Goal: Task Accomplishment & Management: Complete application form

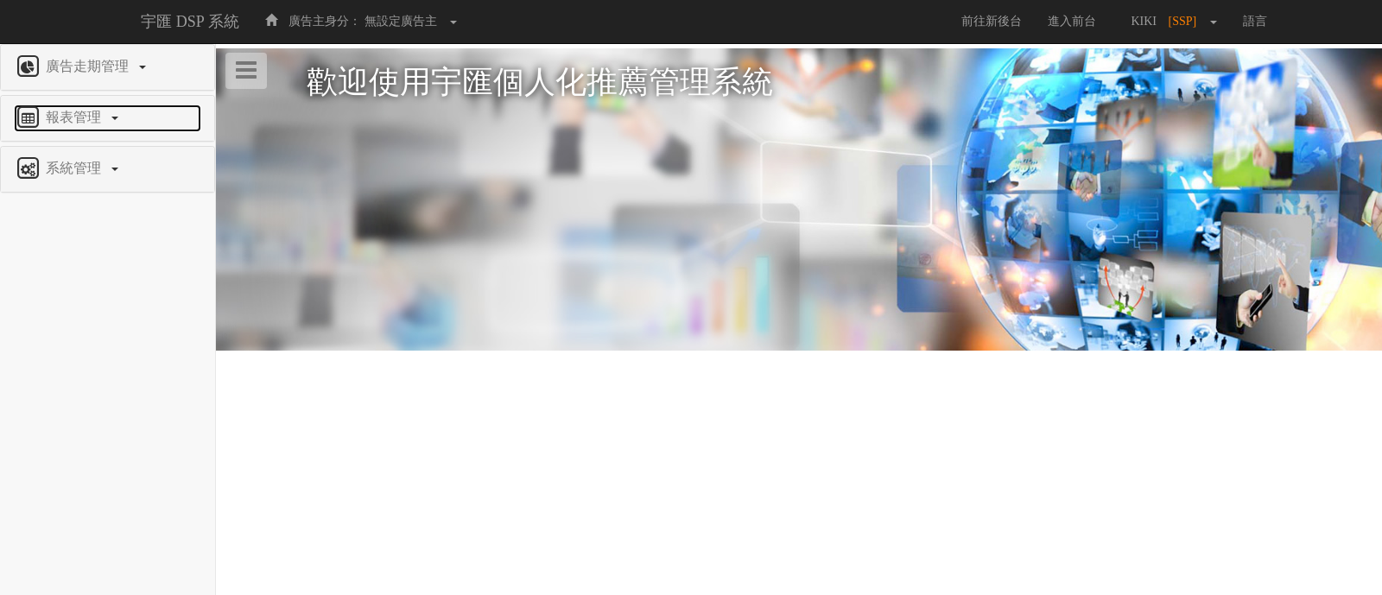
click at [109, 111] on link "報表管理" at bounding box center [107, 119] width 187 height 28
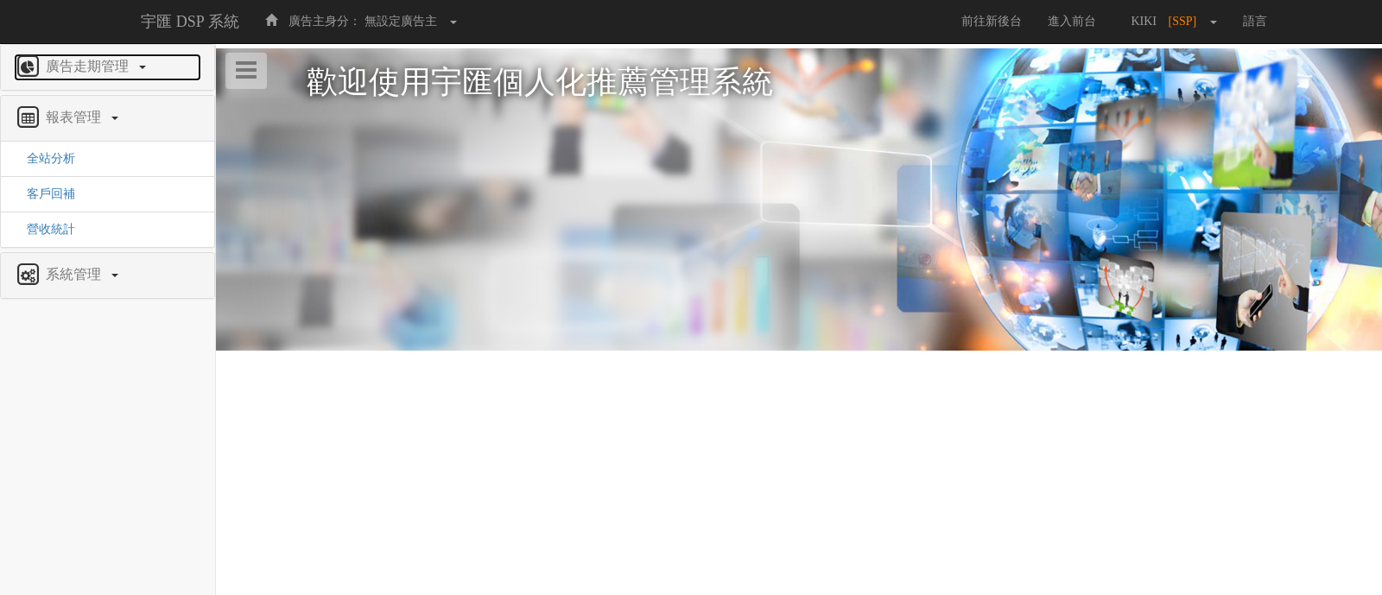
click at [137, 62] on link "廣告走期管理" at bounding box center [107, 68] width 187 height 28
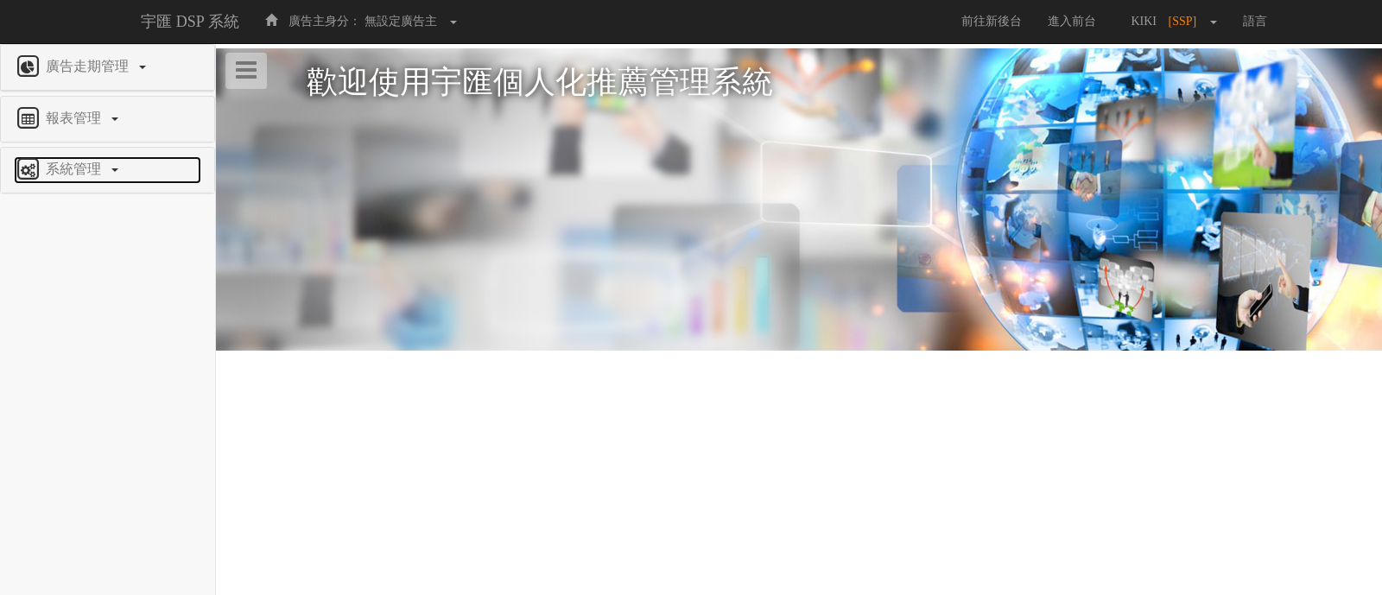
click at [86, 166] on span "系統管理" at bounding box center [75, 169] width 68 height 15
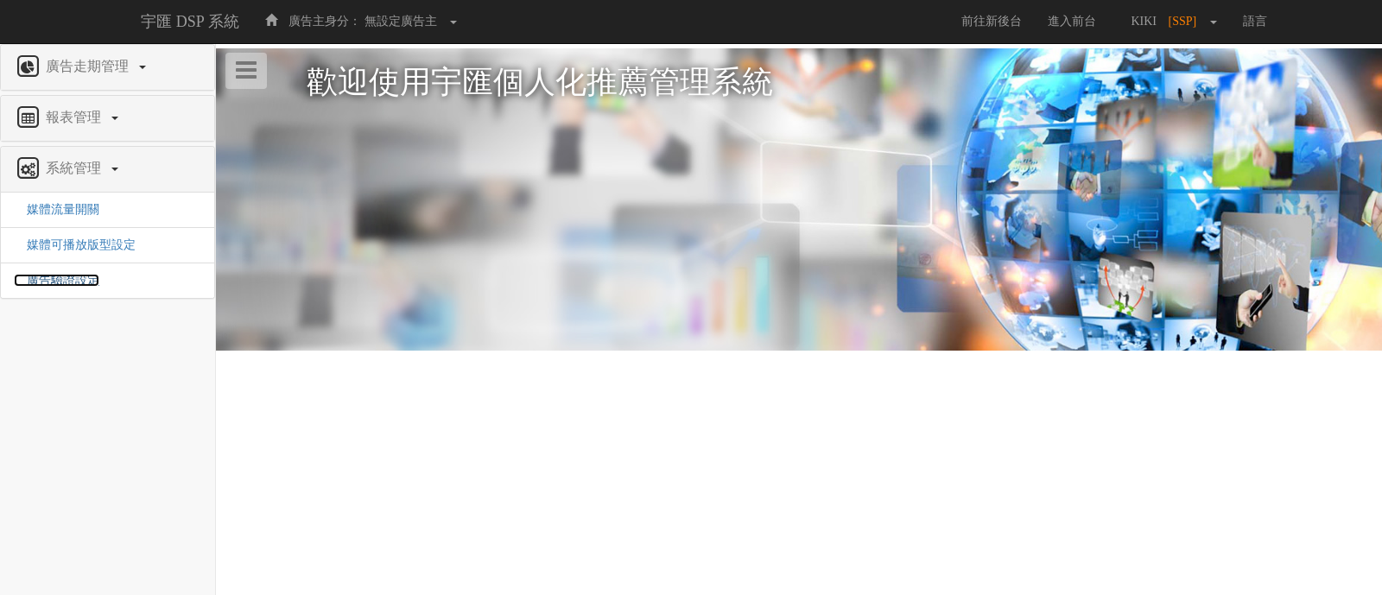
click at [74, 278] on span "廣告驗證設定" at bounding box center [57, 280] width 86 height 13
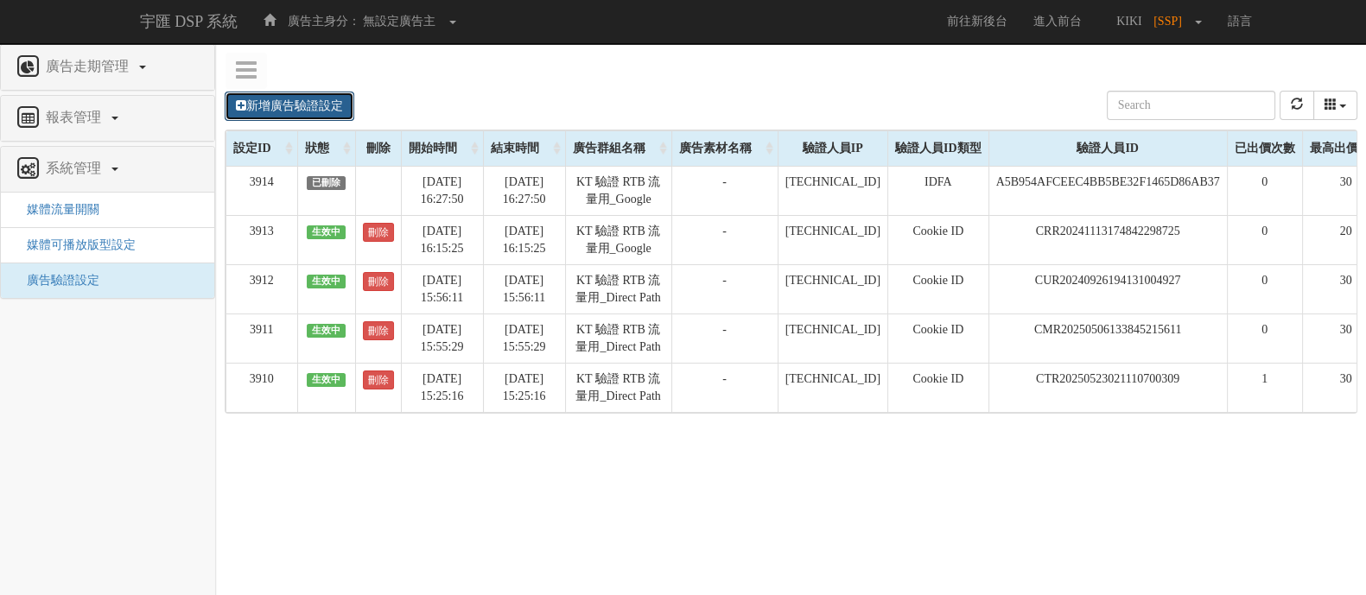
click at [318, 96] on link "新增廣告驗證設定" at bounding box center [290, 106] width 130 height 29
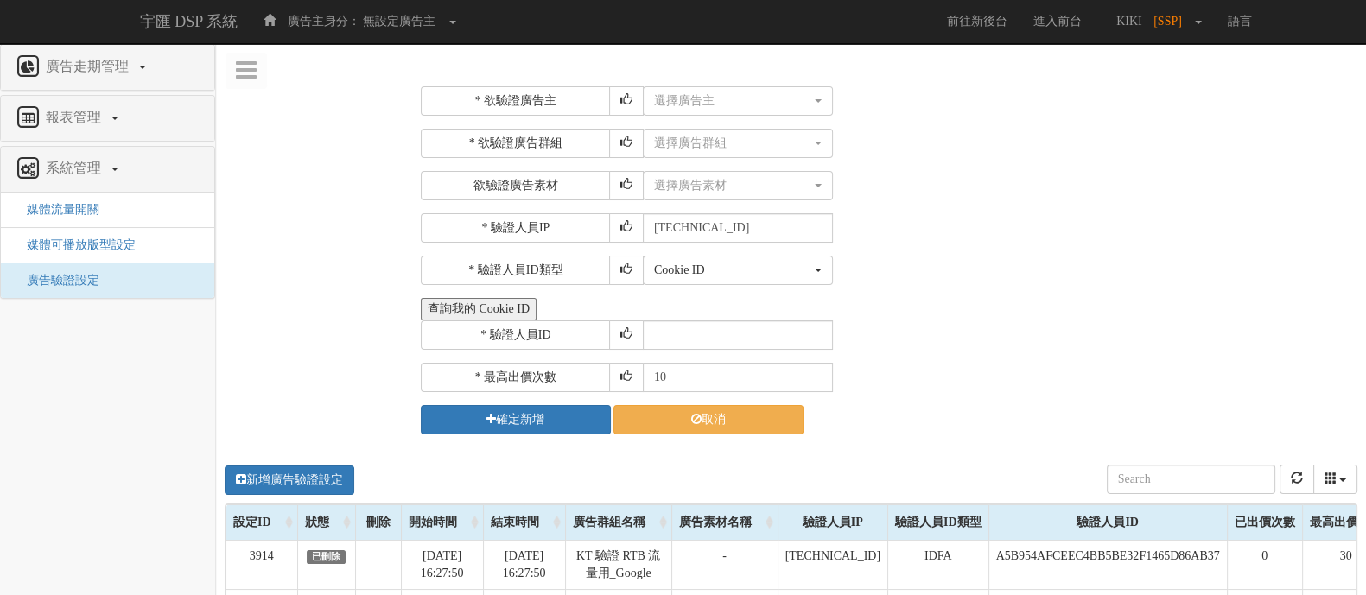
click at [449, 301] on button "查詢我的 Cookie ID" at bounding box center [479, 309] width 116 height 22
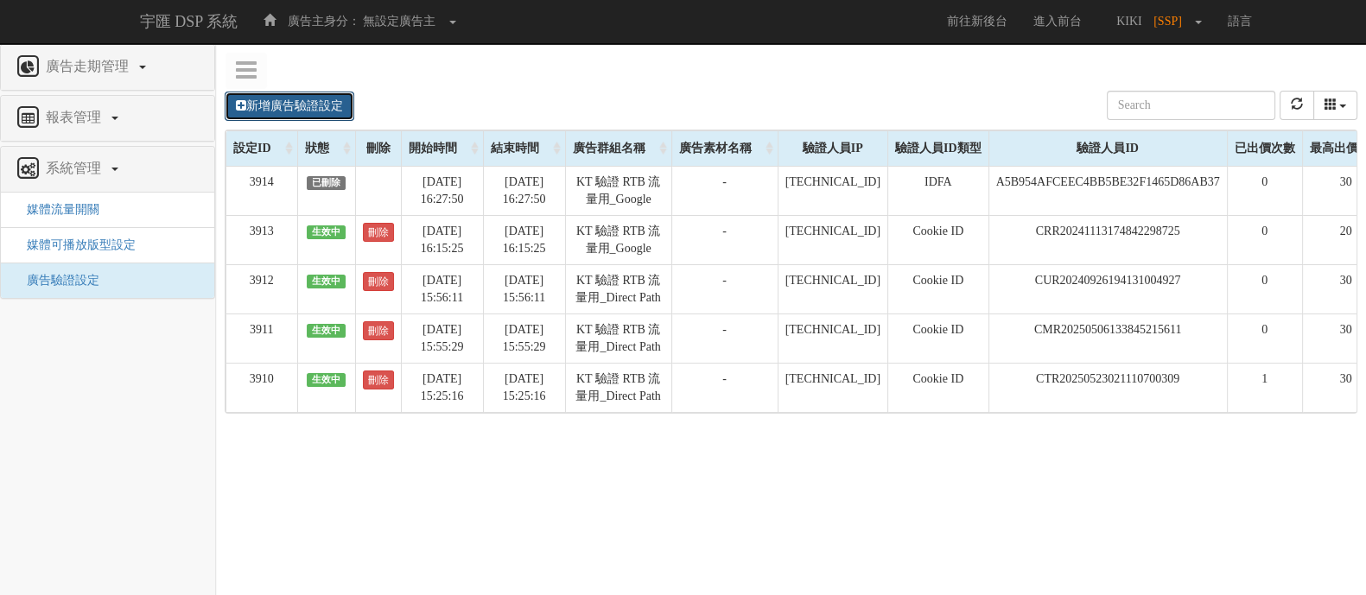
click at [311, 101] on link "新增廣告驗證設定" at bounding box center [290, 106] width 130 height 29
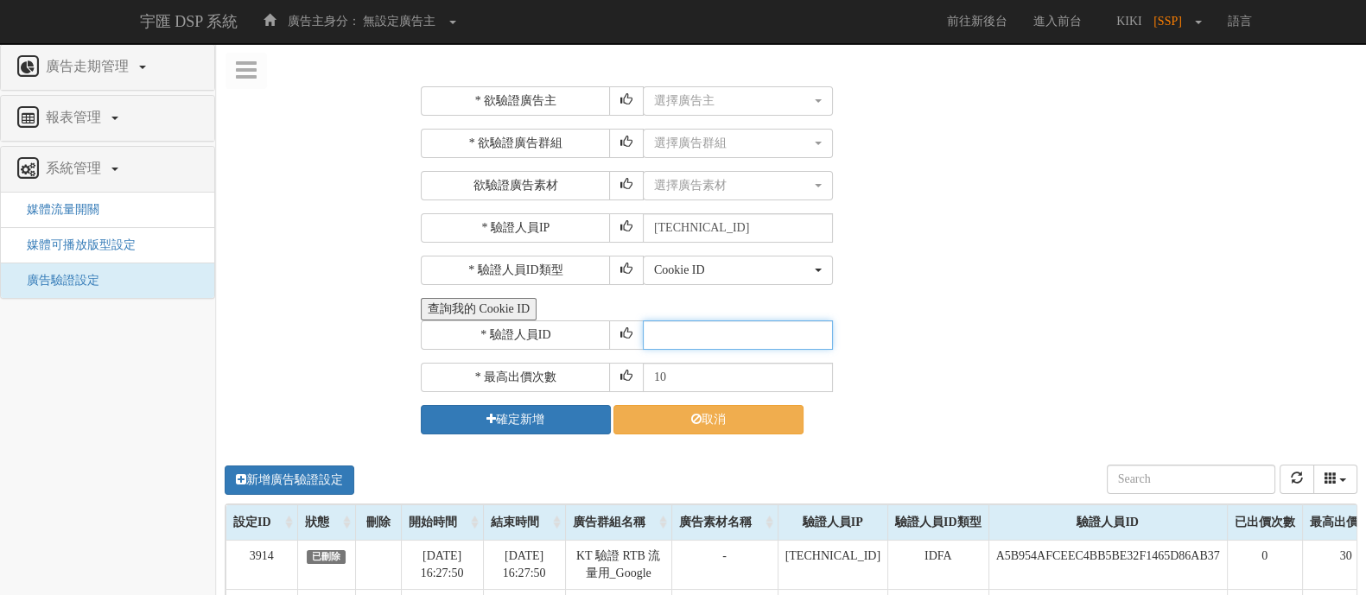
click at [684, 321] on input "text" at bounding box center [738, 334] width 190 height 29
type input "CUR20240823172212656221"
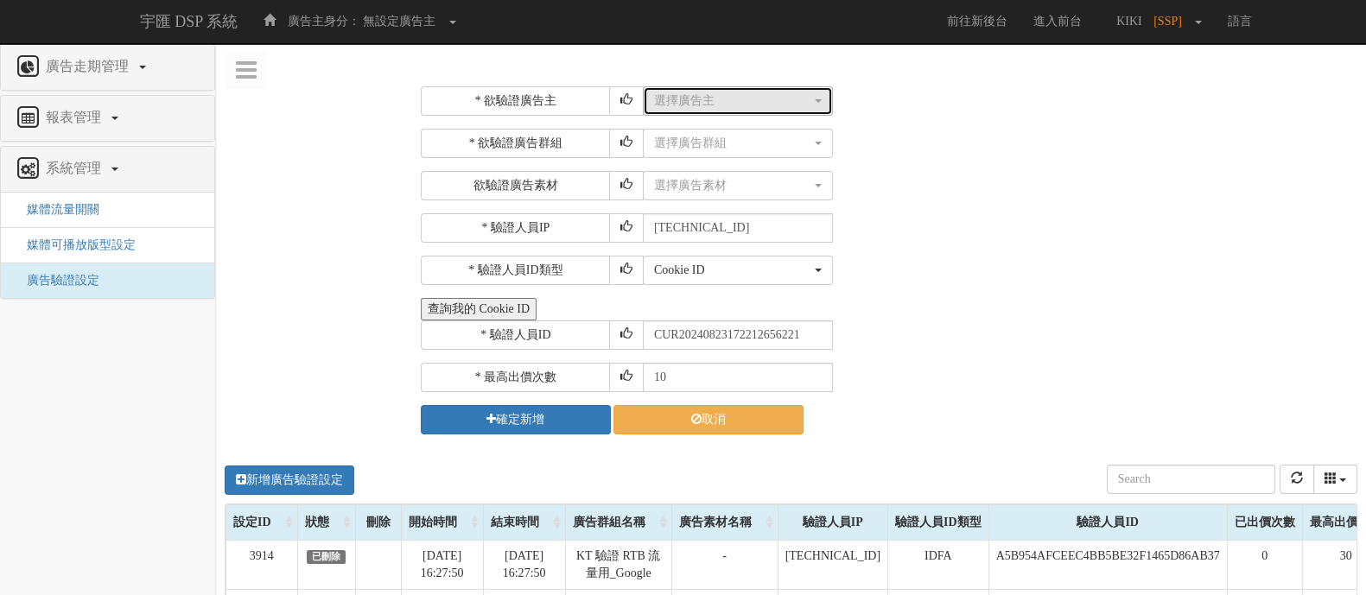
click at [715, 108] on div "選擇廣告主" at bounding box center [732, 100] width 157 height 17
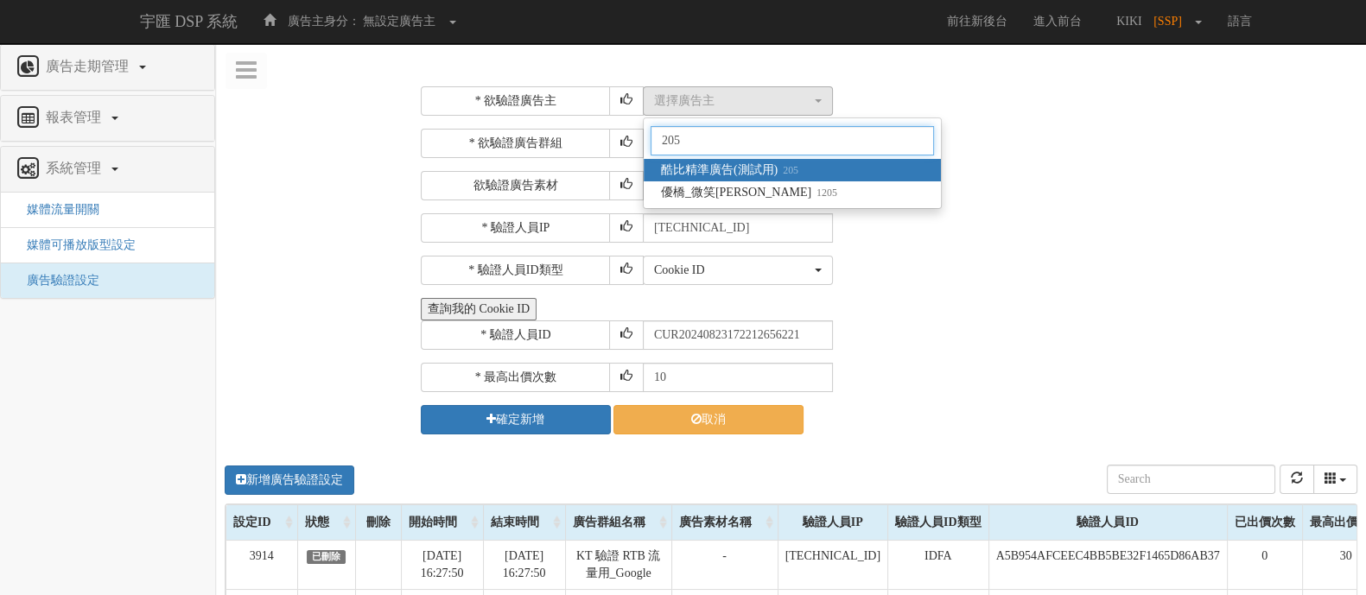
type input "205"
click at [714, 167] on span "酷比精準廣告(測試用) 205" at bounding box center [729, 170] width 137 height 17
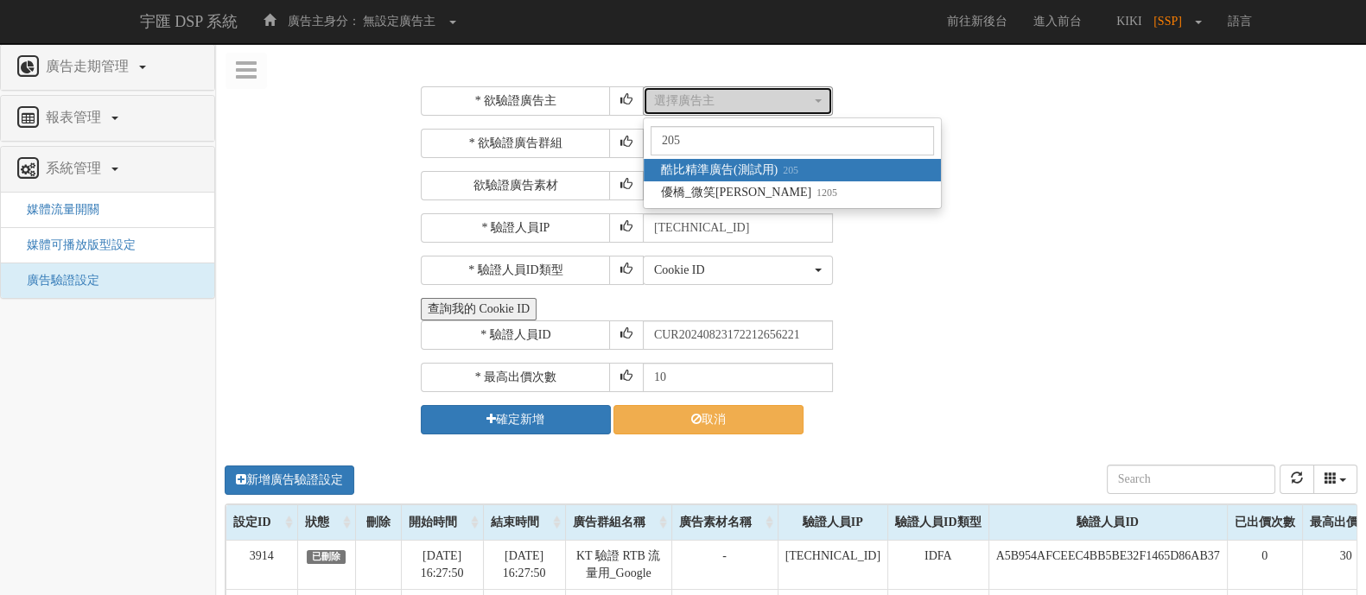
select select "205"
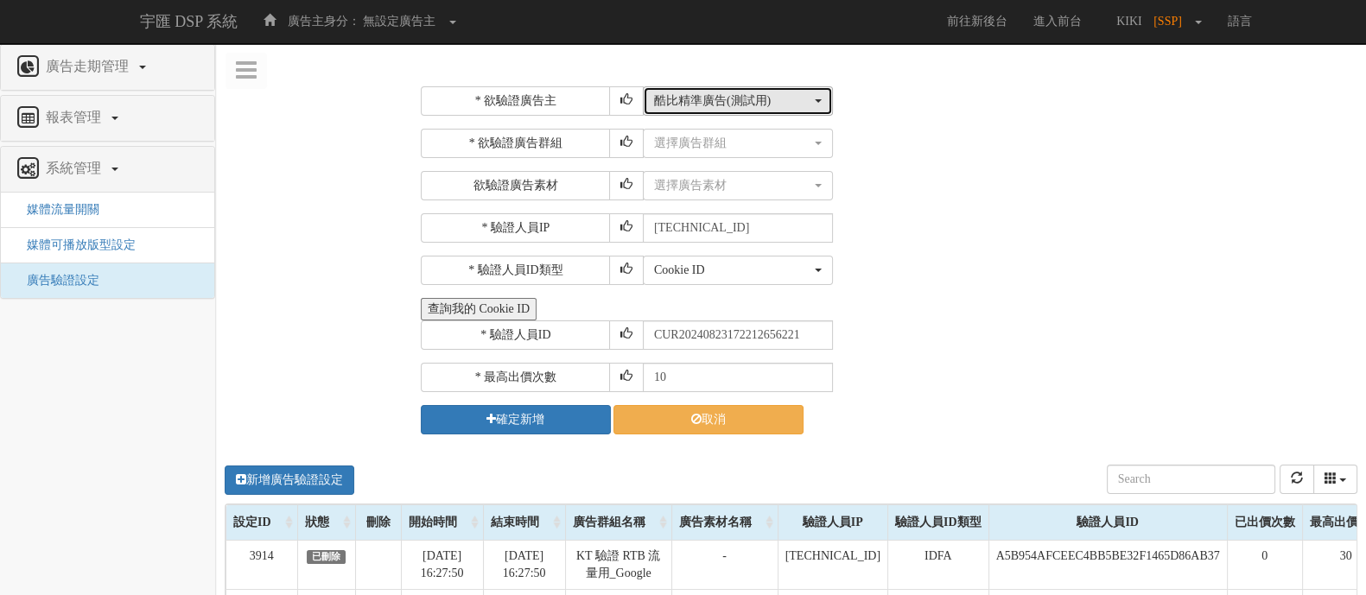
click at [765, 97] on div "酷比精準廣告(測試用)" at bounding box center [732, 100] width 157 height 17
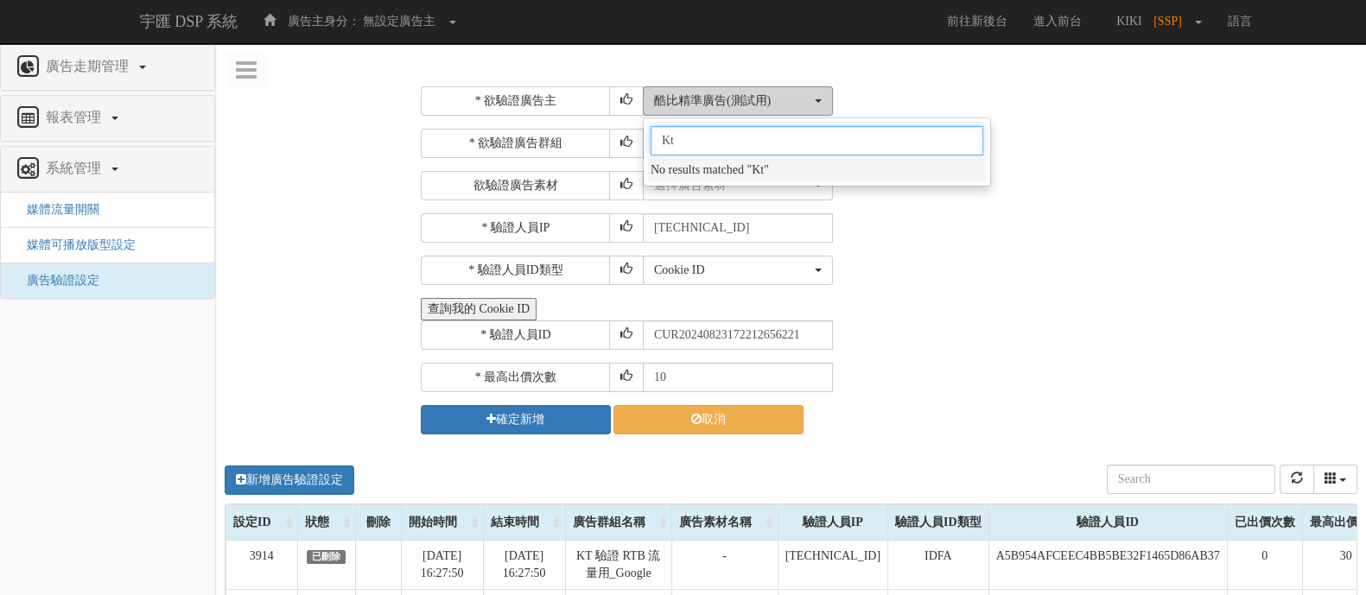
type input "K"
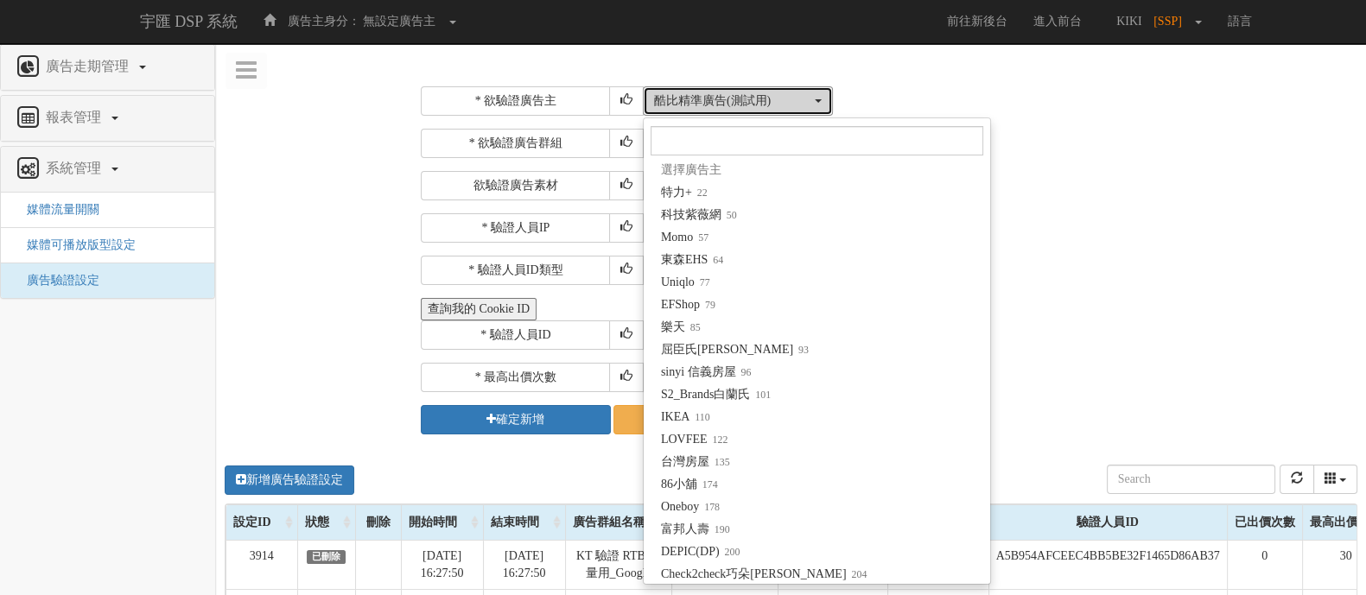
click at [758, 112] on button "酷比精準廣告(測試用)" at bounding box center [738, 100] width 190 height 29
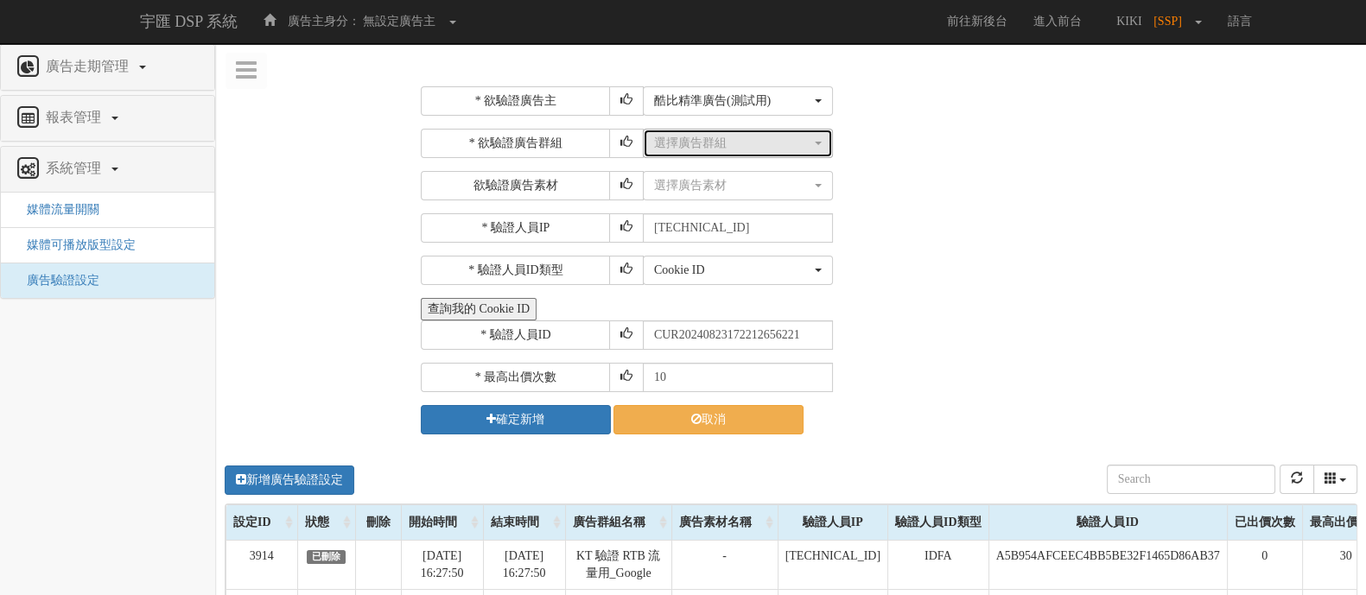
click at [716, 138] on div "選擇廣告群組" at bounding box center [732, 143] width 157 height 17
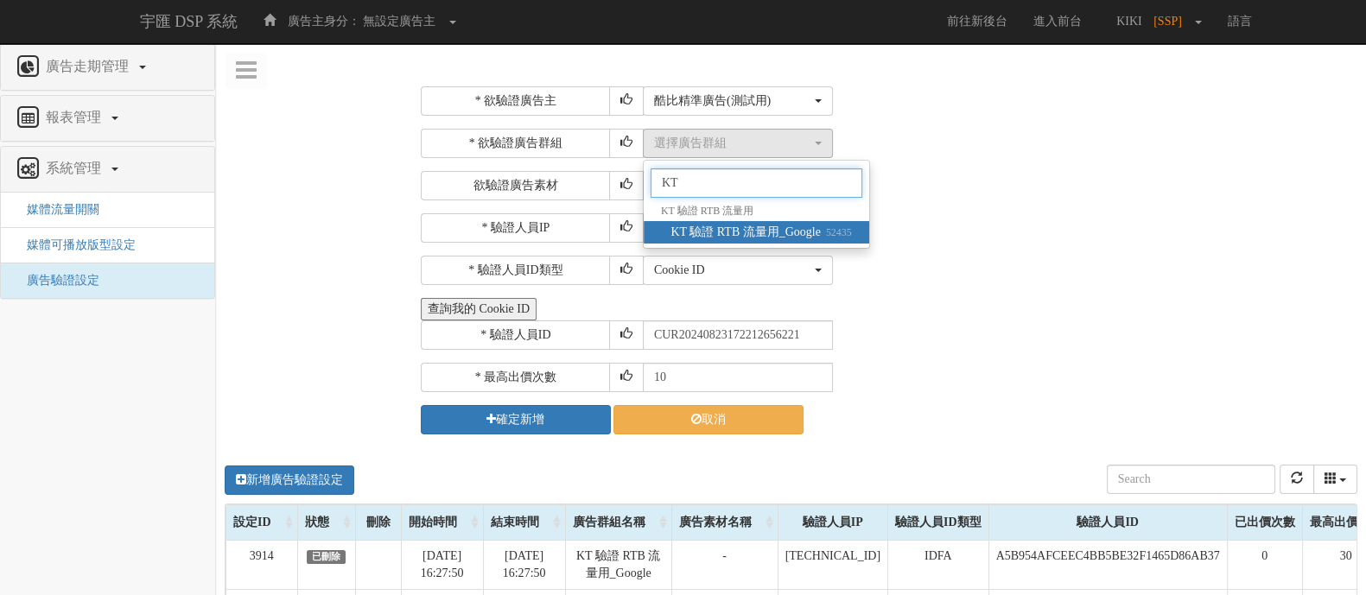
type input "KT"
click at [723, 230] on span "KT 驗證 RTB 流量用_Google 52435" at bounding box center [760, 232] width 181 height 17
select select "52435"
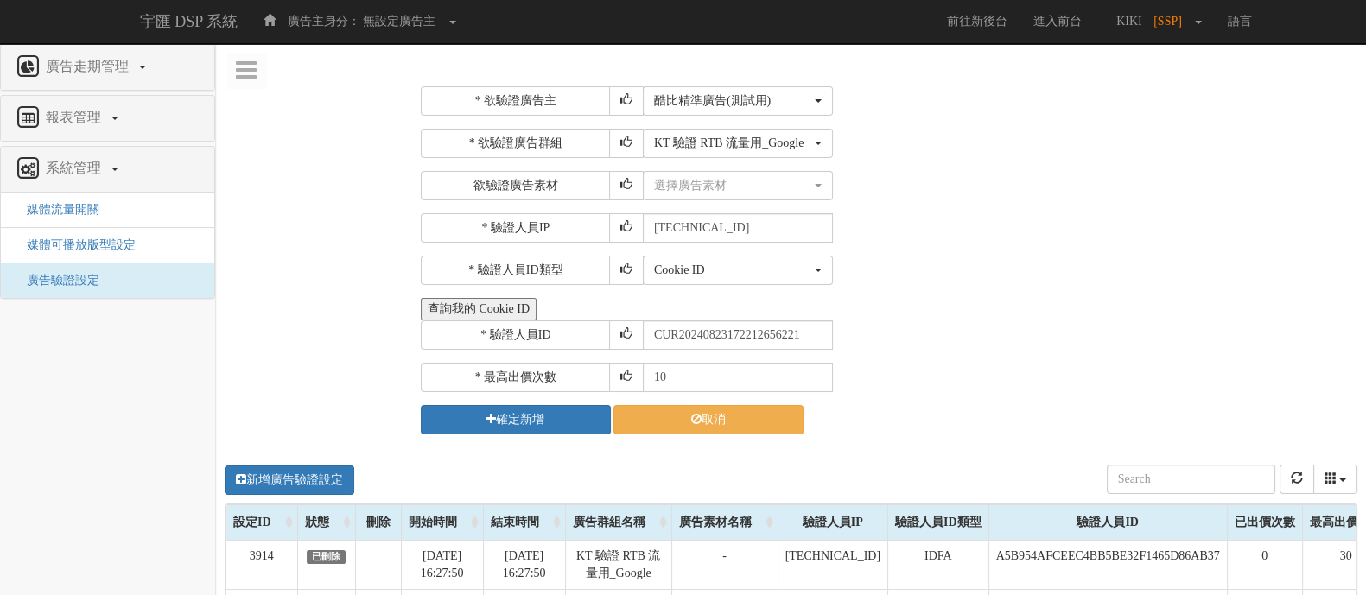
click at [967, 240] on div "* 驗證人員IP 211.72.129.170" at bounding box center [887, 227] width 932 height 29
click at [814, 369] on input "11" at bounding box center [738, 377] width 190 height 29
click at [814, 369] on input "12" at bounding box center [738, 377] width 190 height 29
click at [814, 369] on input "13" at bounding box center [738, 377] width 190 height 29
click at [814, 369] on input "14" at bounding box center [738, 377] width 190 height 29
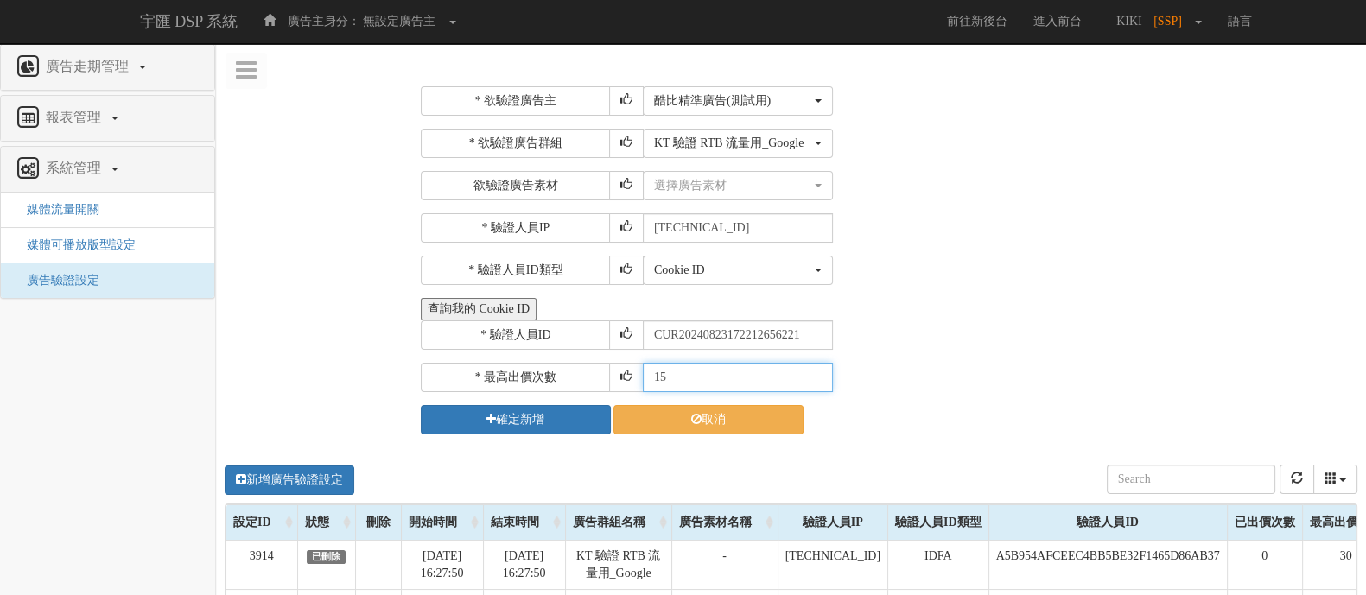
click at [814, 369] on input "15" at bounding box center [738, 377] width 190 height 29
click at [814, 369] on input "16" at bounding box center [738, 377] width 190 height 29
click at [814, 369] on input "17" at bounding box center [738, 377] width 190 height 29
click at [814, 369] on input "18" at bounding box center [738, 377] width 190 height 29
click at [814, 369] on input "19" at bounding box center [738, 377] width 190 height 29
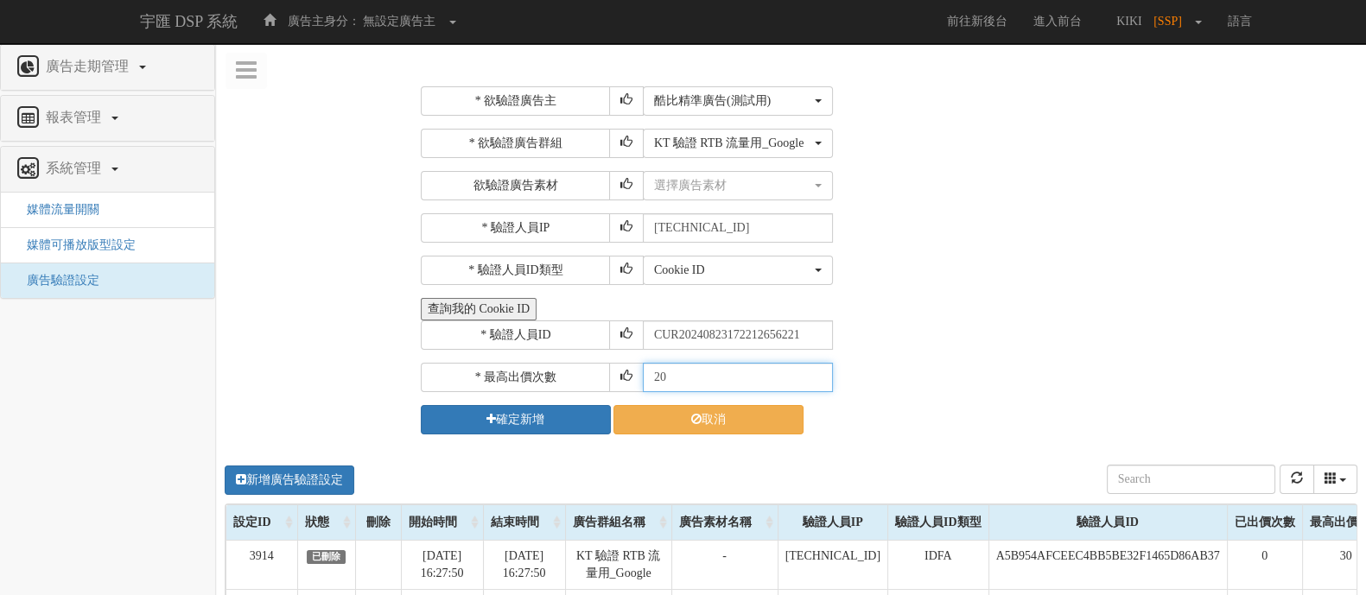
type input "20"
click at [814, 369] on input "20" at bounding box center [738, 377] width 190 height 29
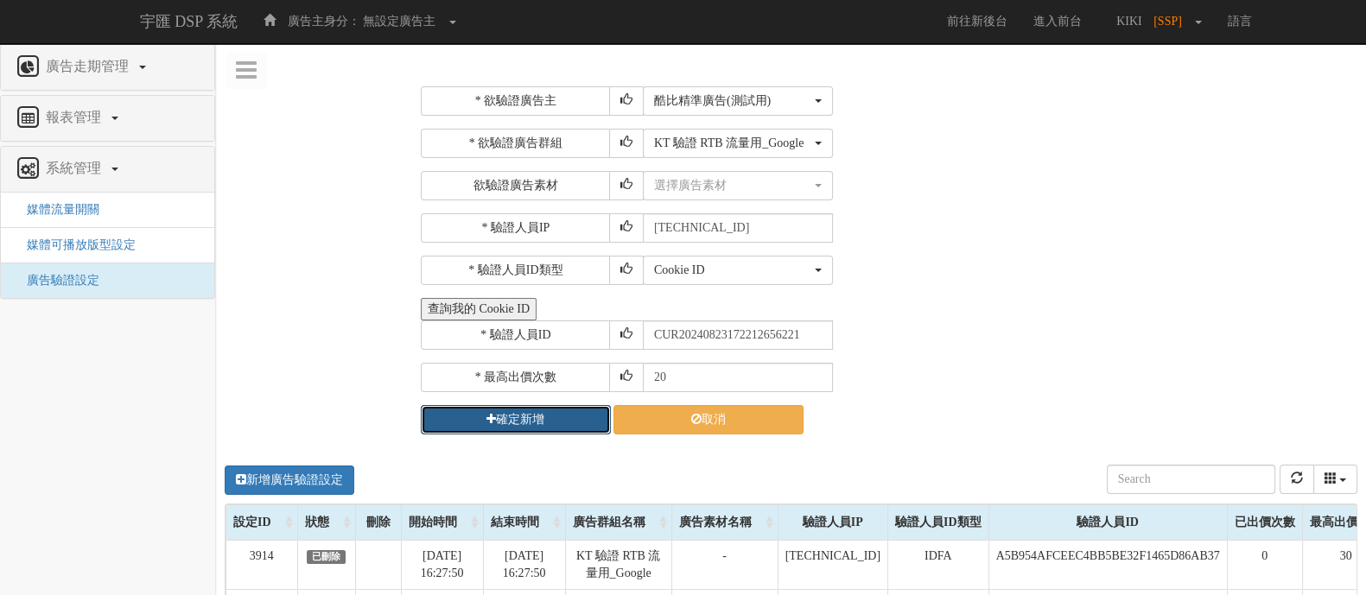
click at [531, 421] on button "確定新增" at bounding box center [516, 419] width 190 height 29
